Goal: Communication & Community: Participate in discussion

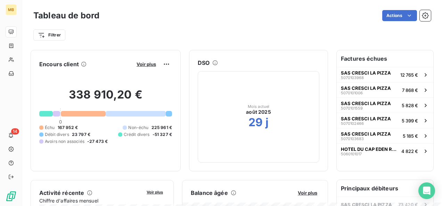
click at [0, 69] on div "MB 14" at bounding box center [11, 103] width 22 height 206
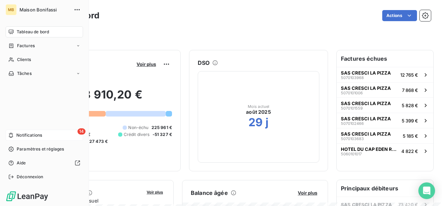
click at [35, 140] on div "14 Notifications" at bounding box center [45, 135] width 78 height 11
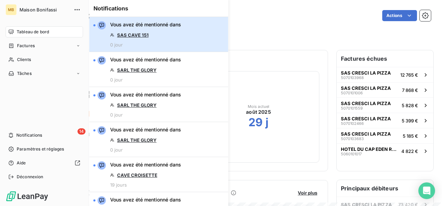
click at [161, 35] on div "Vous avez été mentionné dans SAS CAVE 151 0 jour" at bounding box center [145, 34] width 71 height 26
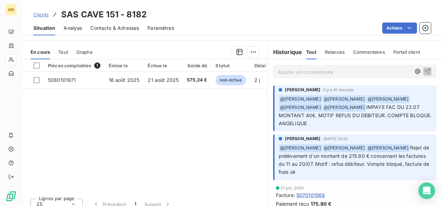
scroll to position [111, 0]
click at [325, 72] on p "Ajouter un commentaire ﻿" at bounding box center [344, 71] width 133 height 9
click at [414, 71] on icon "button" at bounding box center [417, 70] width 7 height 7
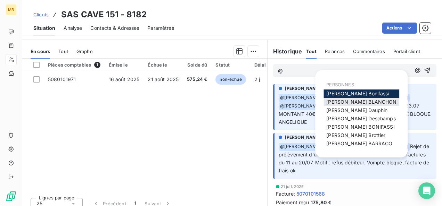
click at [355, 104] on span "[PERSON_NAME]" at bounding box center [361, 102] width 70 height 6
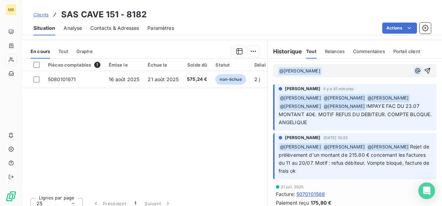
click at [415, 72] on icon "button" at bounding box center [417, 70] width 5 height 5
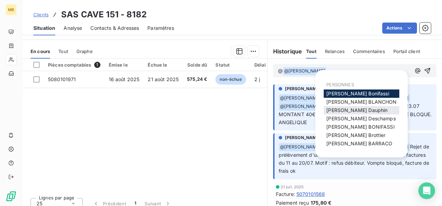
click at [358, 112] on span "[PERSON_NAME]" at bounding box center [356, 110] width 61 height 6
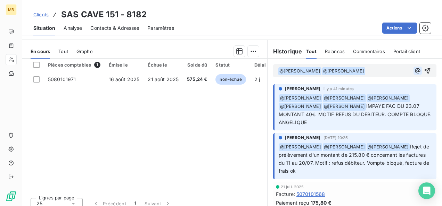
click at [414, 69] on icon "button" at bounding box center [417, 70] width 7 height 7
click at [382, 72] on p "@ @ [PERSON_NAME] ﻿ ﻿ @ [PERSON_NAME] ﻿ ﻿" at bounding box center [344, 71] width 133 height 8
click at [414, 70] on icon "button" at bounding box center [417, 70] width 7 height 7
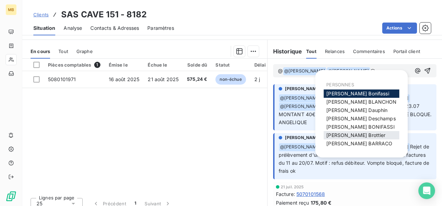
click at [361, 137] on span "[PERSON_NAME]" at bounding box center [355, 135] width 59 height 6
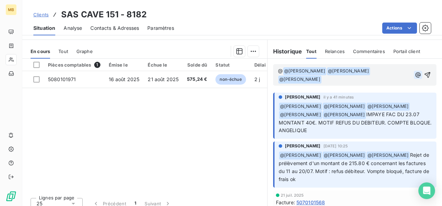
click at [415, 76] on icon "button" at bounding box center [418, 75] width 7 height 7
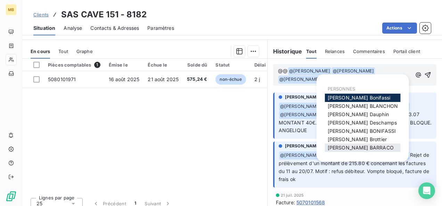
click at [364, 147] on span "[PERSON_NAME]" at bounding box center [361, 148] width 66 height 6
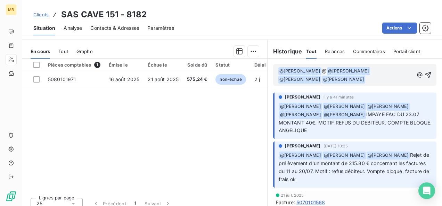
click at [382, 79] on p "﻿ @ [PERSON_NAME] ﻿ @ @ [PERSON_NAME] ﻿ ﻿ @ [PERSON_NAME] ﻿ ﻿ @ [PERSON_NAME] ﻿…" at bounding box center [346, 75] width 136 height 17
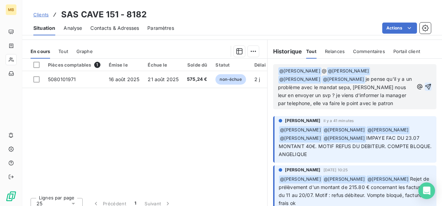
click at [426, 87] on icon "button" at bounding box center [429, 87] width 6 height 6
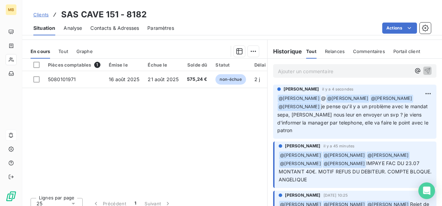
click at [13, 138] on icon at bounding box center [10, 136] width 5 height 6
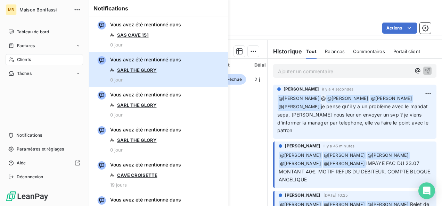
click at [181, 70] on button "Vous avez été mentionné dans SARL THE GLORY 0 jour" at bounding box center [158, 69] width 139 height 35
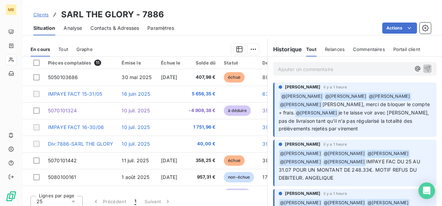
scroll to position [117, 0]
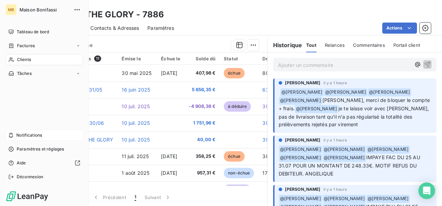
click at [38, 136] on span "Notifications" at bounding box center [29, 135] width 26 height 6
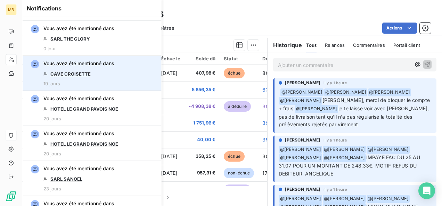
scroll to position [0, 0]
